Goal: Transaction & Acquisition: Download file/media

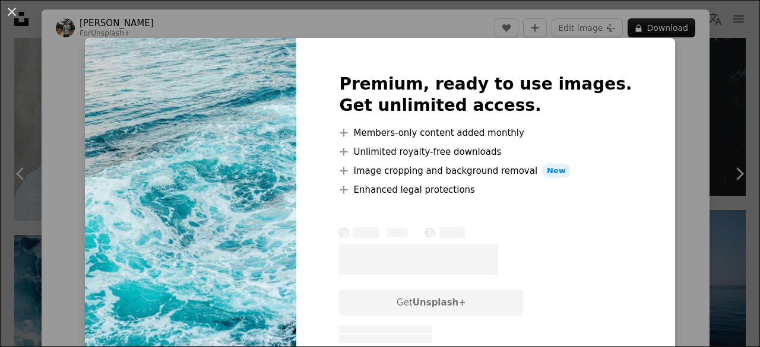
scroll to position [125, 0]
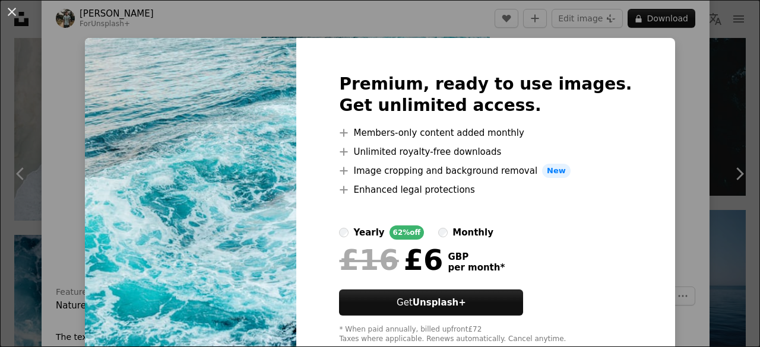
click at [71, 132] on div "An X shape Premium, ready to use images. Get unlimited access. A plus sign Memb…" at bounding box center [380, 173] width 760 height 347
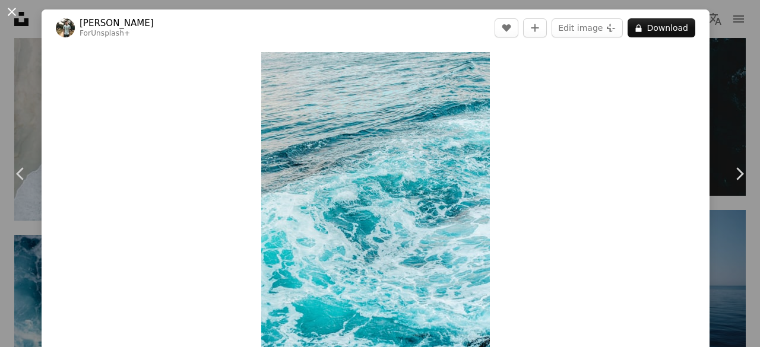
click at [8, 10] on button "An X shape" at bounding box center [12, 12] width 14 height 14
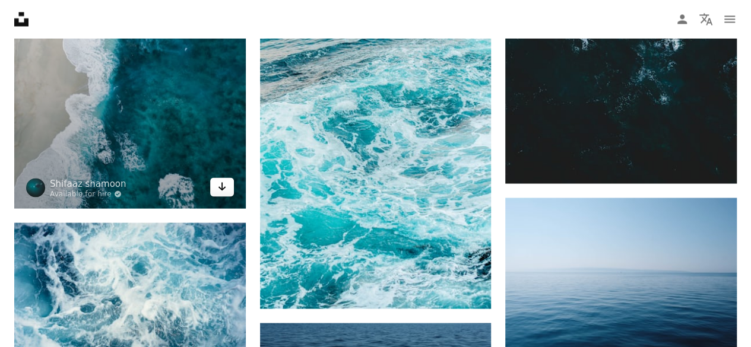
click at [221, 187] on icon "Download" at bounding box center [222, 186] width 8 height 8
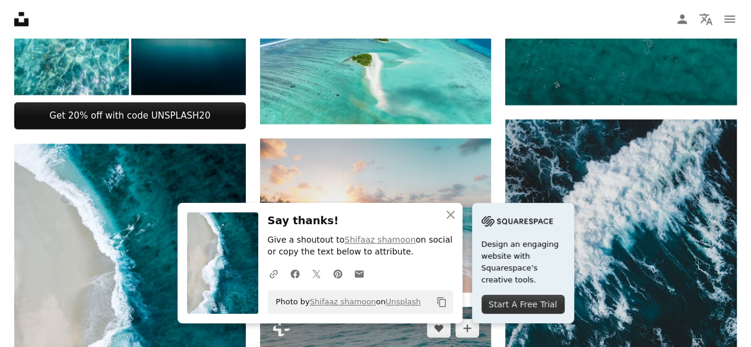
scroll to position [713, 0]
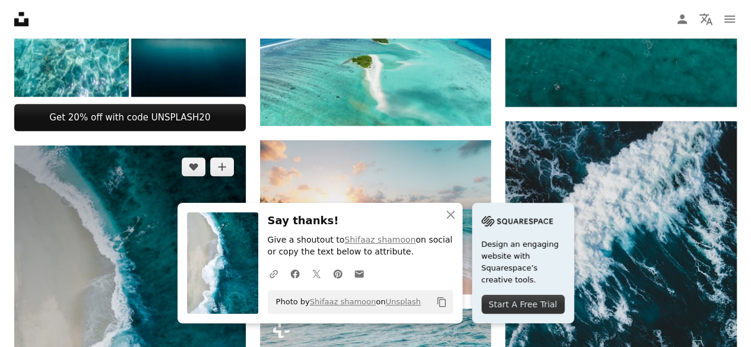
click at [152, 180] on img at bounding box center [130, 352] width 232 height 412
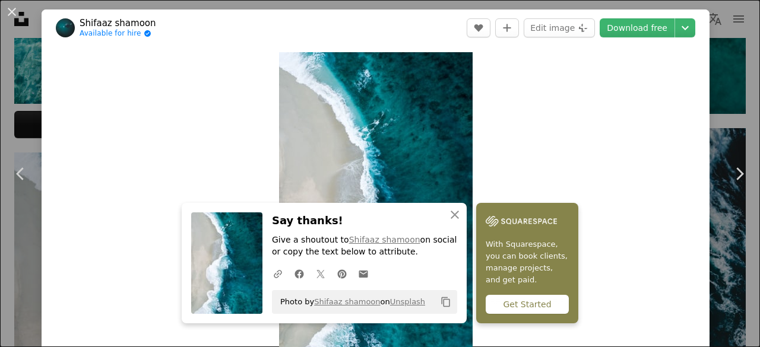
click at [573, 135] on div "Zoom in" at bounding box center [376, 224] width 668 height 356
click at [448, 213] on icon "An X shape" at bounding box center [455, 215] width 14 height 14
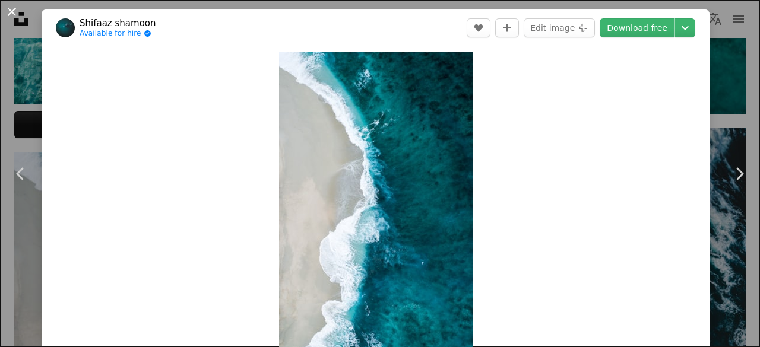
click at [12, 12] on button "An X shape" at bounding box center [12, 12] width 14 height 14
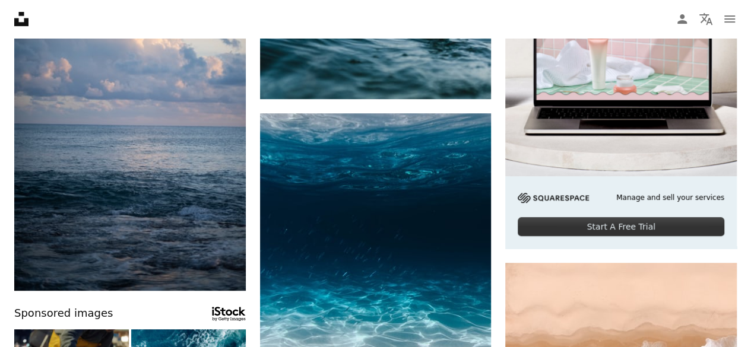
scroll to position [250, 0]
